Goal: Check status: Check status

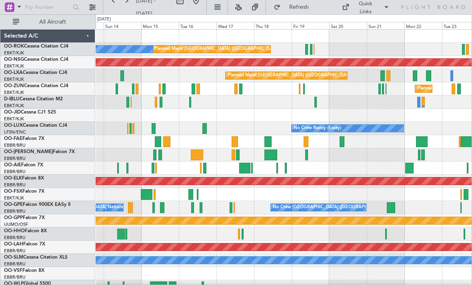
click at [388, 72] on div at bounding box center [389, 75] width 4 height 11
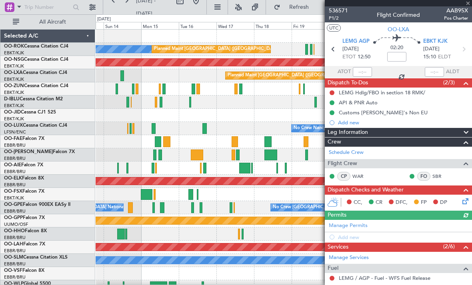
click at [468, 4] on div at bounding box center [398, 3] width 147 height 6
click at [468, 4] on span at bounding box center [468, 3] width 8 height 7
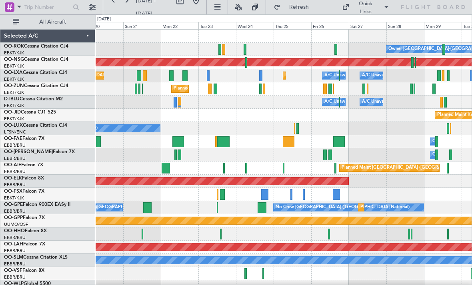
click at [220, 48] on div at bounding box center [220, 49] width 3 height 11
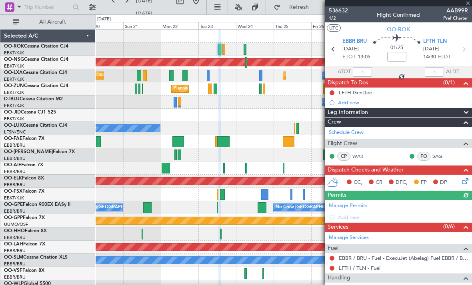
click at [470, 2] on div at bounding box center [398, 3] width 147 height 6
click at [468, 4] on div at bounding box center [398, 3] width 147 height 6
click at [470, 4] on span at bounding box center [468, 3] width 8 height 7
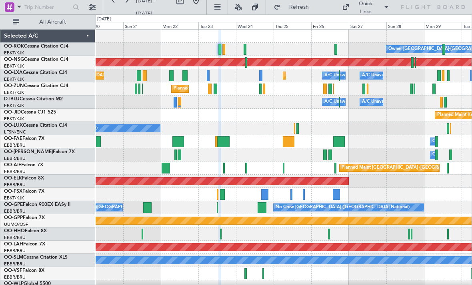
type input "0"
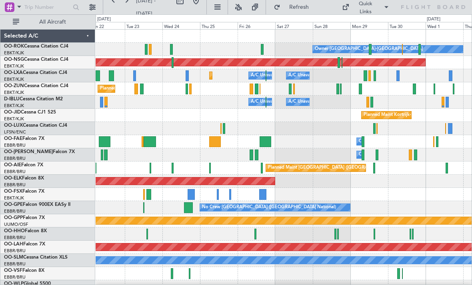
click at [255, 90] on div "Planned Maint Kortrijk-[GEOGRAPHIC_DATA]" at bounding box center [284, 88] width 376 height 13
click at [289, 90] on div at bounding box center [290, 89] width 3 height 11
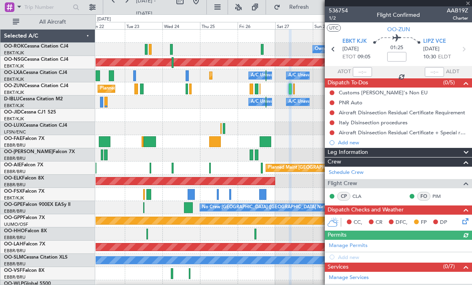
click at [468, 4] on div at bounding box center [398, 3] width 147 height 6
click at [468, 4] on span at bounding box center [468, 3] width 8 height 7
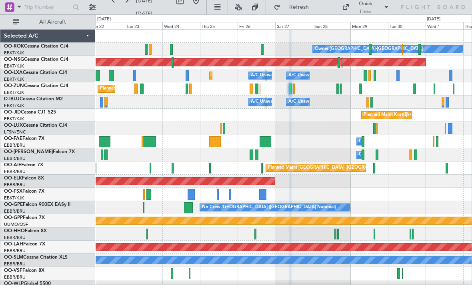
type input "0"
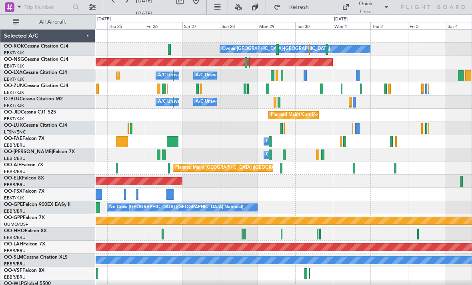
click at [341, 91] on div at bounding box center [342, 89] width 2 height 11
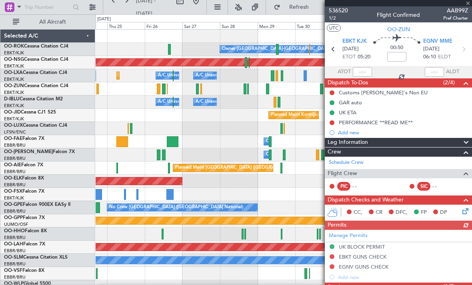
click at [469, 2] on div at bounding box center [398, 3] width 147 height 6
click at [469, 2] on span at bounding box center [468, 3] width 8 height 7
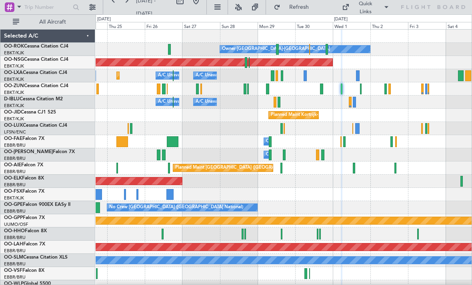
type input "0"
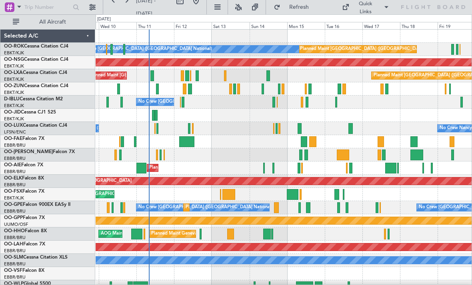
click at [234, 89] on div at bounding box center [234, 89] width 2 height 11
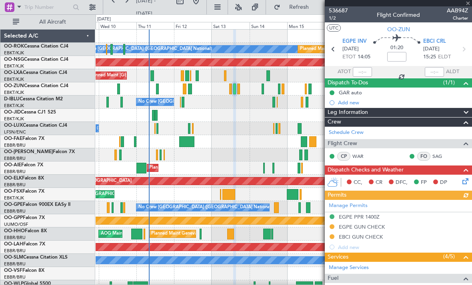
click at [468, 6] on div at bounding box center [398, 3] width 147 height 6
click at [468, 5] on span at bounding box center [468, 3] width 8 height 7
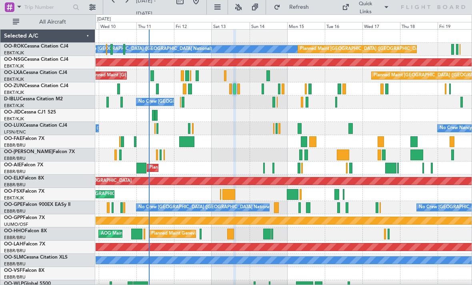
type input "0"
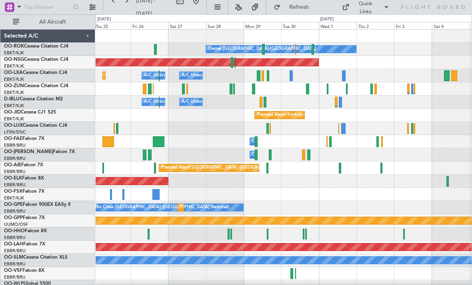
scroll to position [8, 0]
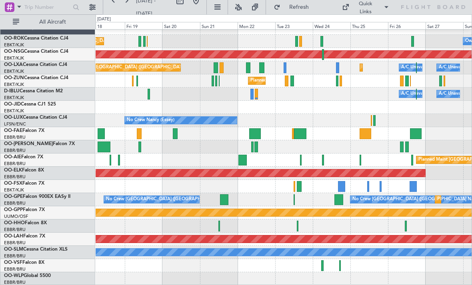
click at [339, 186] on div at bounding box center [341, 186] width 7 height 11
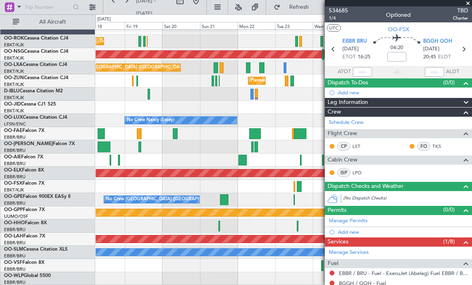
click at [469, 3] on span at bounding box center [468, 3] width 8 height 7
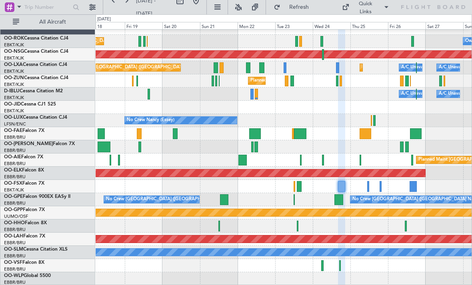
type input "0"
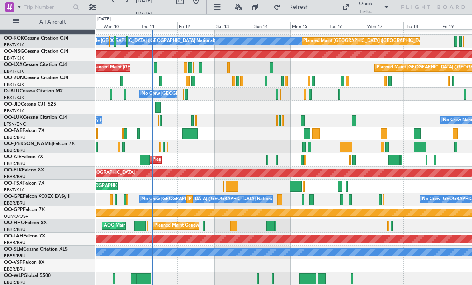
click at [338, 186] on div at bounding box center [340, 186] width 5 height 11
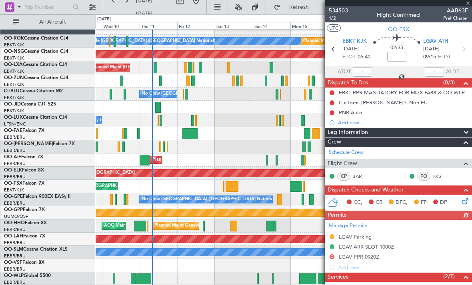
click at [468, 4] on div at bounding box center [398, 3] width 147 height 6
click at [467, 2] on div at bounding box center [398, 3] width 147 height 6
click at [468, 2] on span at bounding box center [468, 3] width 8 height 7
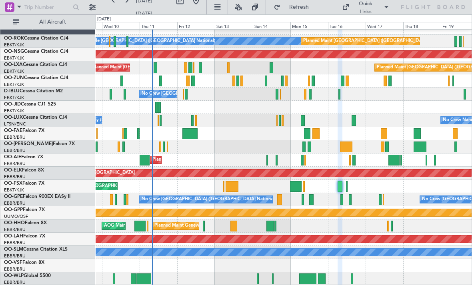
type input "0"
click at [294, 185] on div at bounding box center [296, 186] width 12 height 11
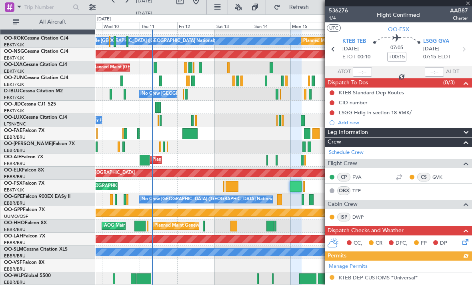
click at [468, 5] on div at bounding box center [398, 3] width 147 height 6
click at [468, 2] on div at bounding box center [398, 3] width 147 height 6
click at [464, 5] on div at bounding box center [398, 3] width 147 height 6
click at [468, 3] on span at bounding box center [468, 3] width 8 height 7
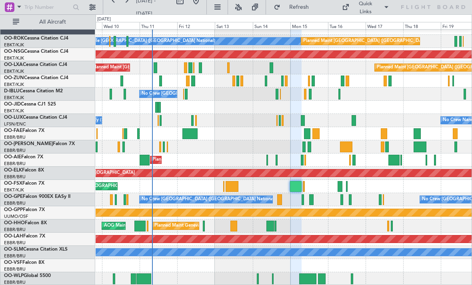
type input "0"
